Goal: Information Seeking & Learning: Learn about a topic

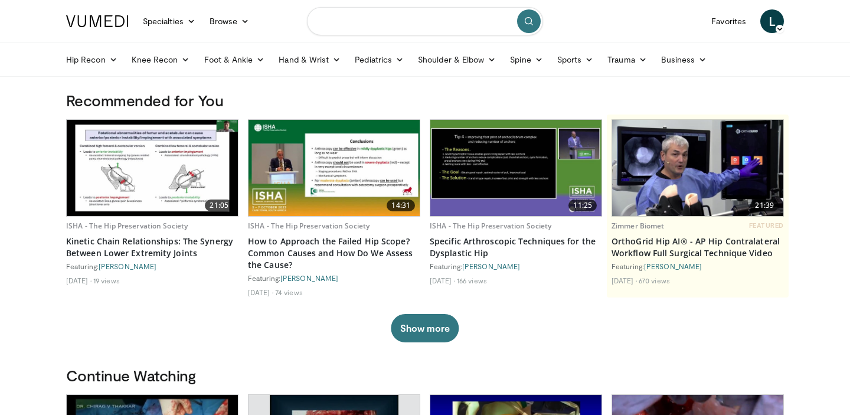
click at [365, 24] on input "Search topics, interventions" at bounding box center [425, 21] width 236 height 28
type input "**********"
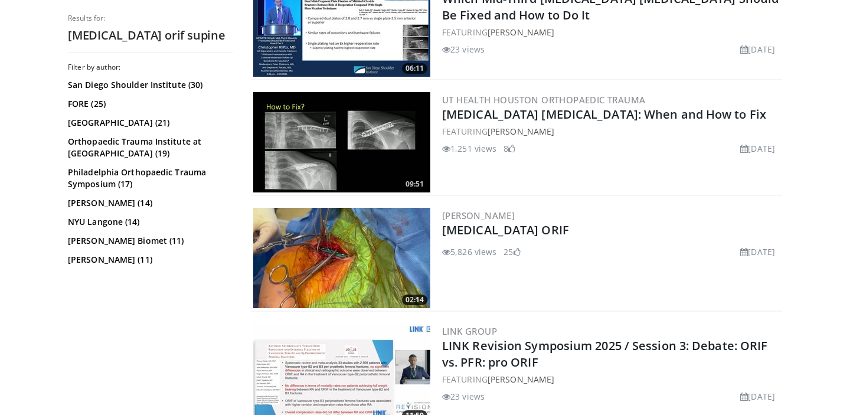
scroll to position [630, 0]
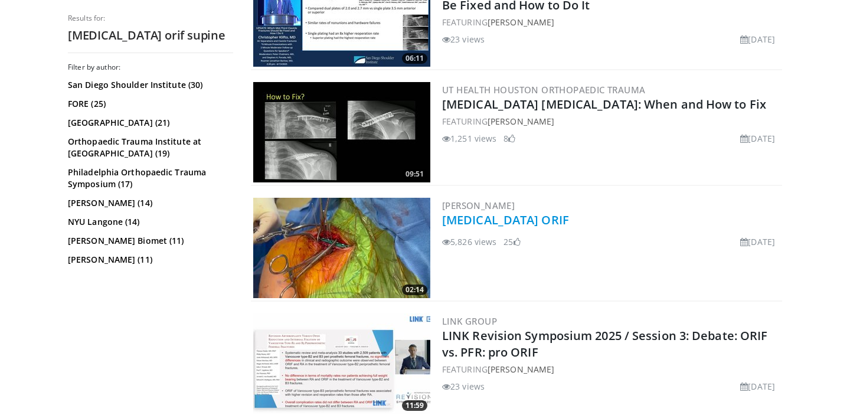
click at [477, 223] on link "[MEDICAL_DATA] ORIF" at bounding box center [505, 220] width 127 height 16
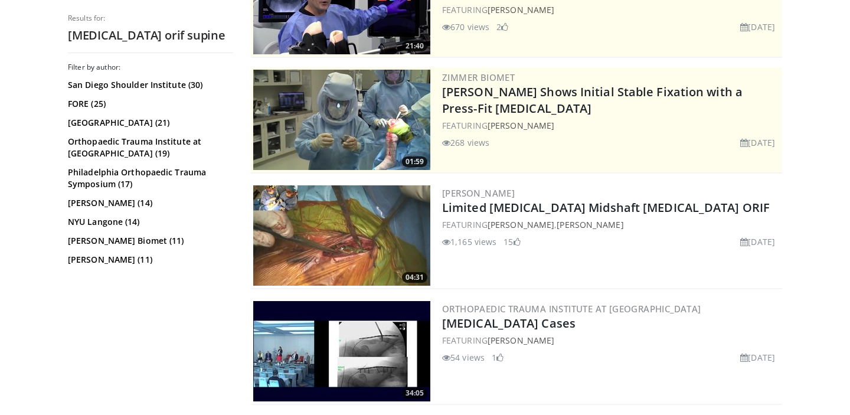
scroll to position [181, 0]
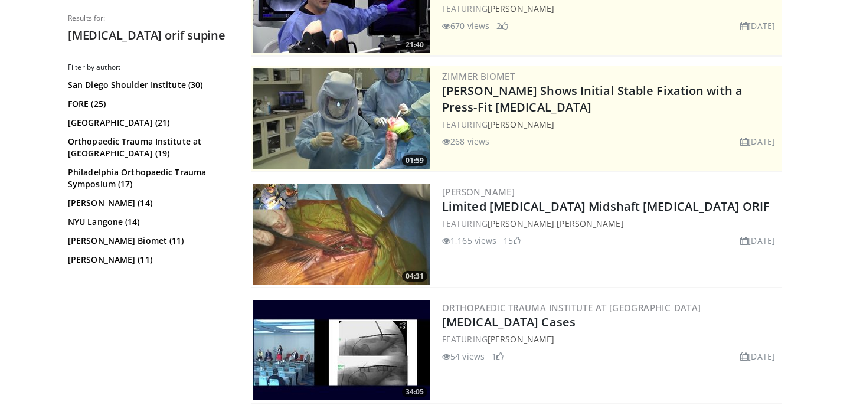
click at [351, 228] on img at bounding box center [341, 234] width 177 height 100
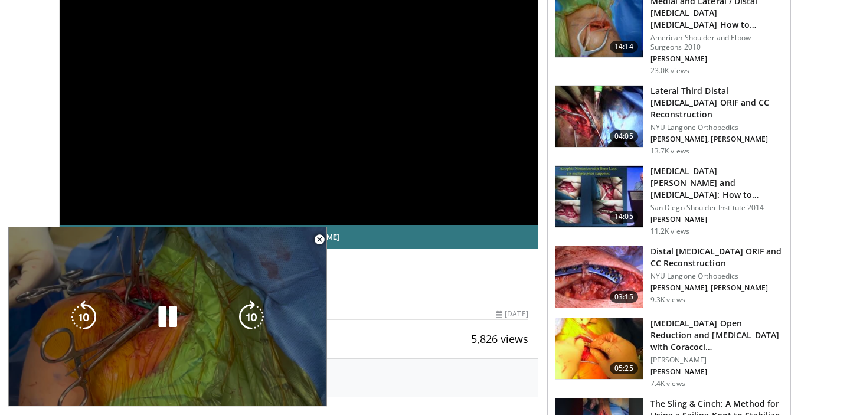
scroll to position [161, 0]
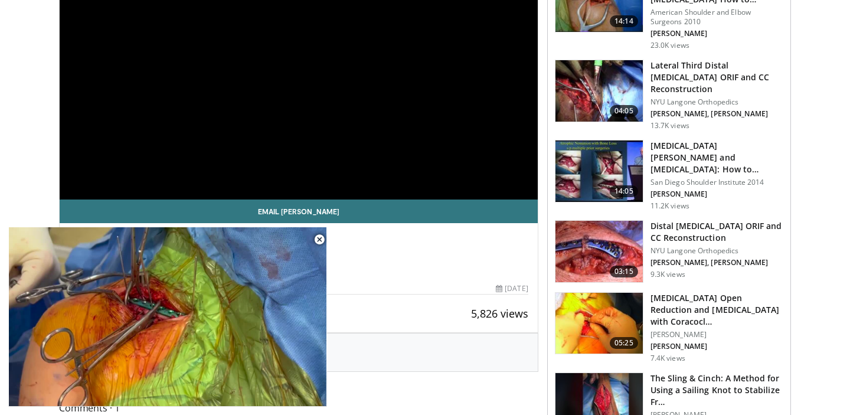
click at [319, 242] on span "Video Player" at bounding box center [320, 240] width 24 height 24
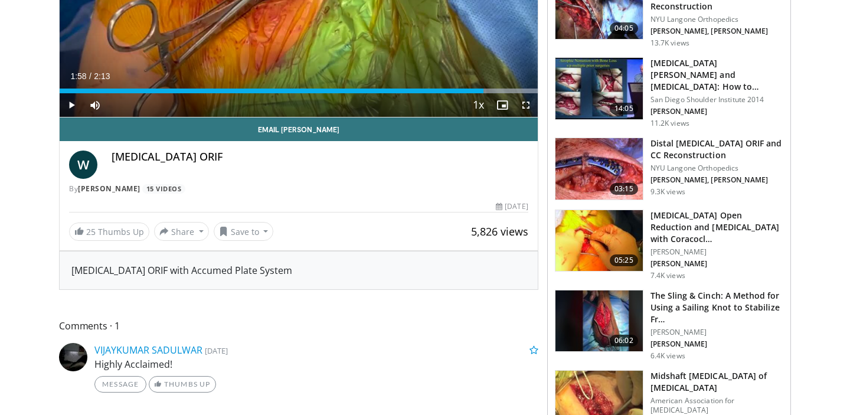
scroll to position [0, 0]
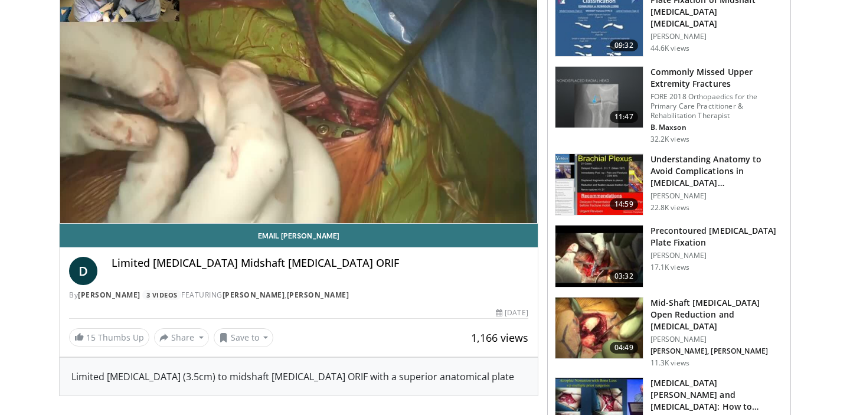
scroll to position [138, 0]
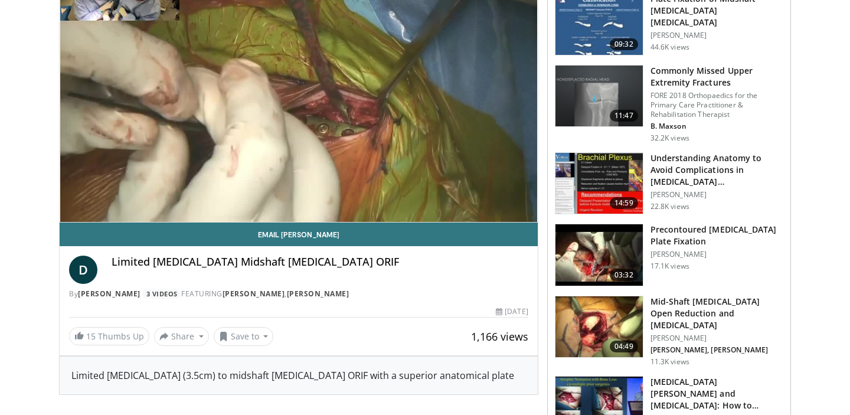
click at [579, 313] on img at bounding box center [599, 326] width 87 height 61
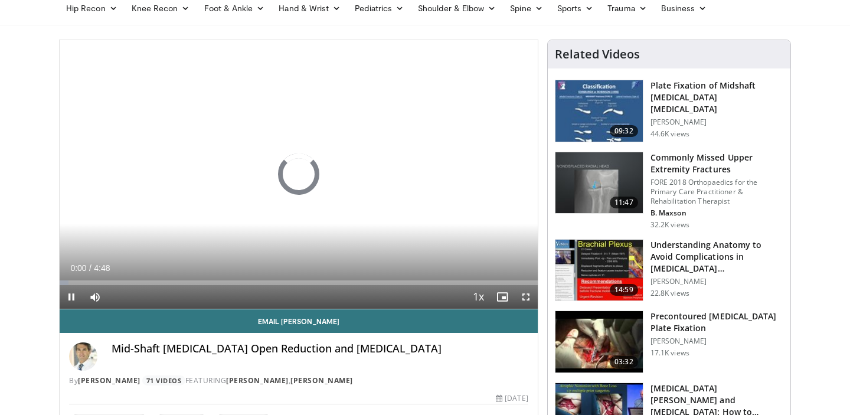
scroll to position [64, 0]
